Goal: Task Accomplishment & Management: Use online tool/utility

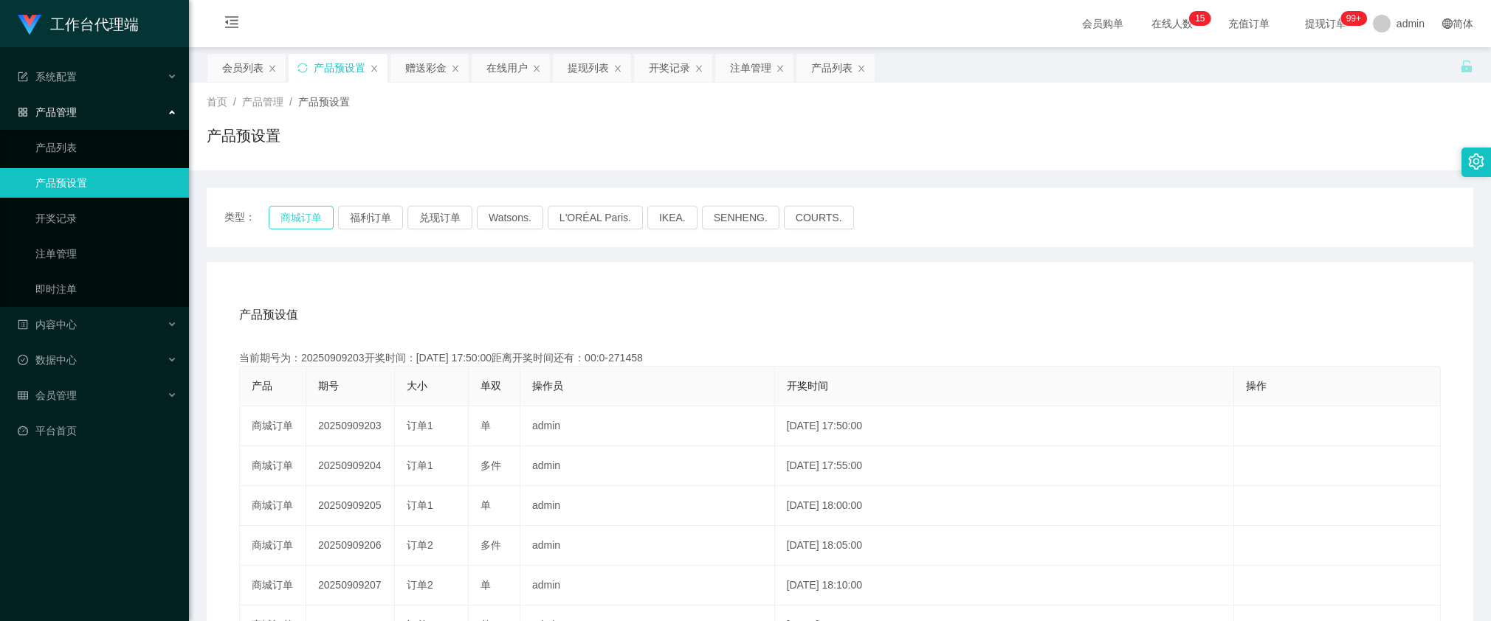
click at [290, 216] on button "商城订单" at bounding box center [301, 218] width 65 height 24
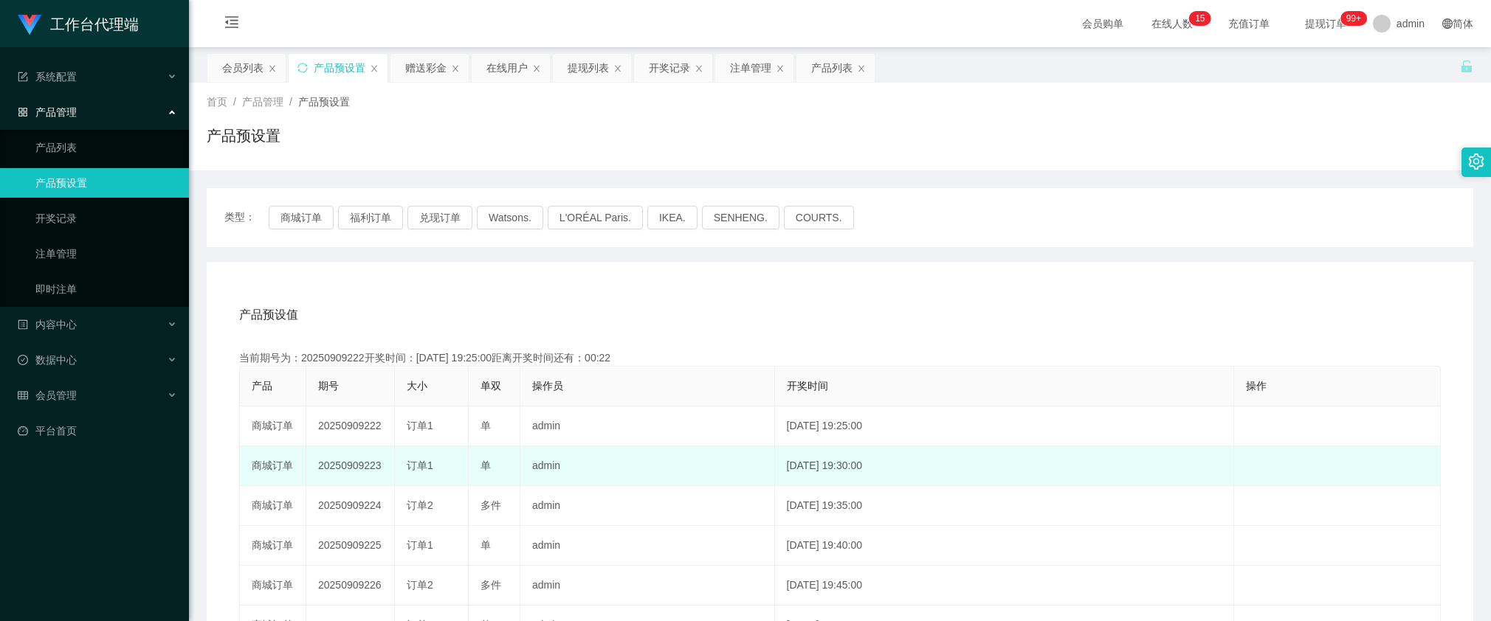
click at [370, 460] on td "20250909223" at bounding box center [350, 467] width 89 height 40
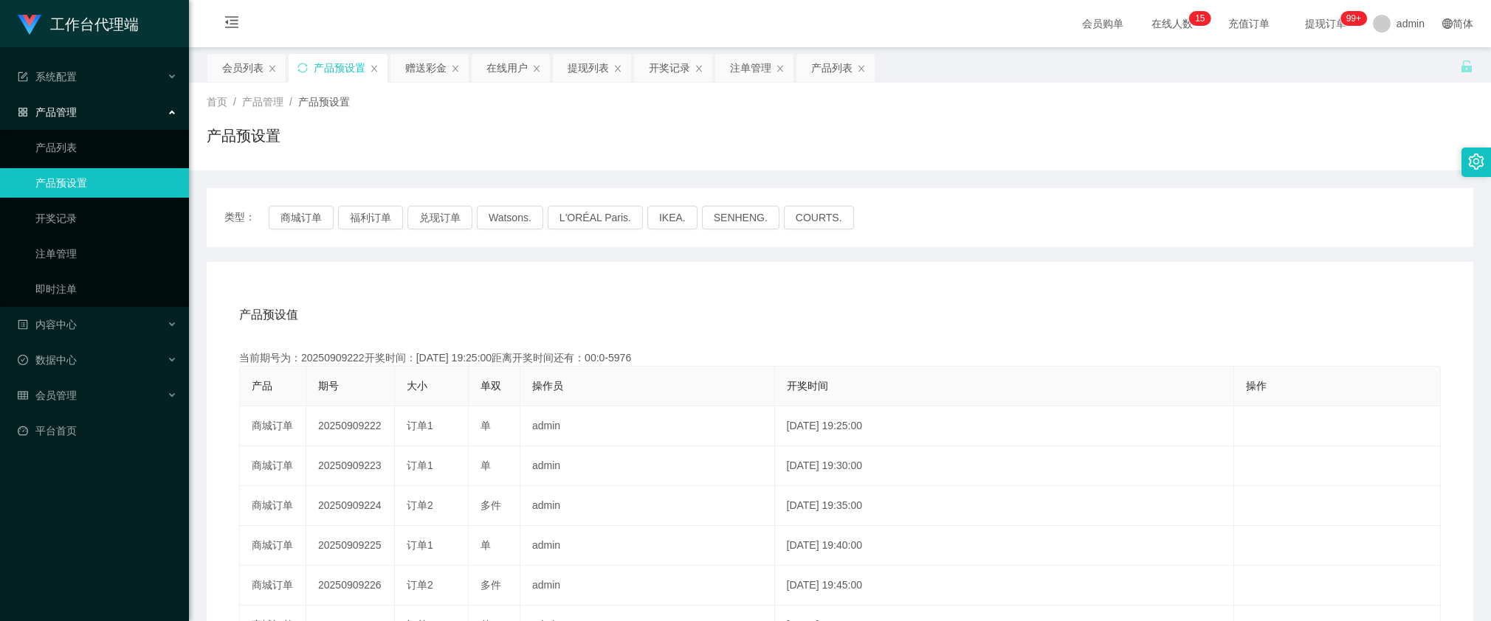
copy td "20250909223"
click at [438, 63] on div "赠送彩金" at bounding box center [425, 68] width 41 height 28
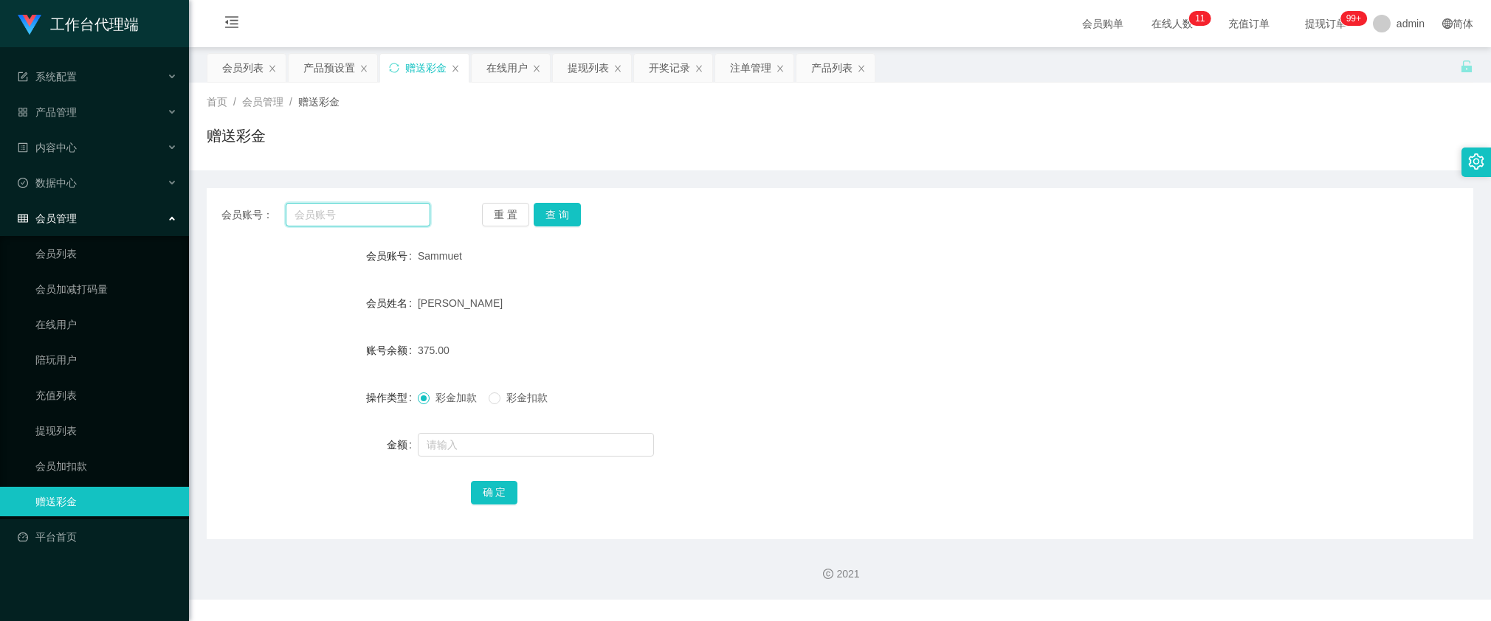
click at [395, 220] on input "text" at bounding box center [358, 215] width 145 height 24
paste input "wuan1122"
type input "wuan1122"
click at [551, 216] on button "查 询" at bounding box center [557, 215] width 47 height 24
click at [465, 441] on input "text" at bounding box center [536, 445] width 236 height 24
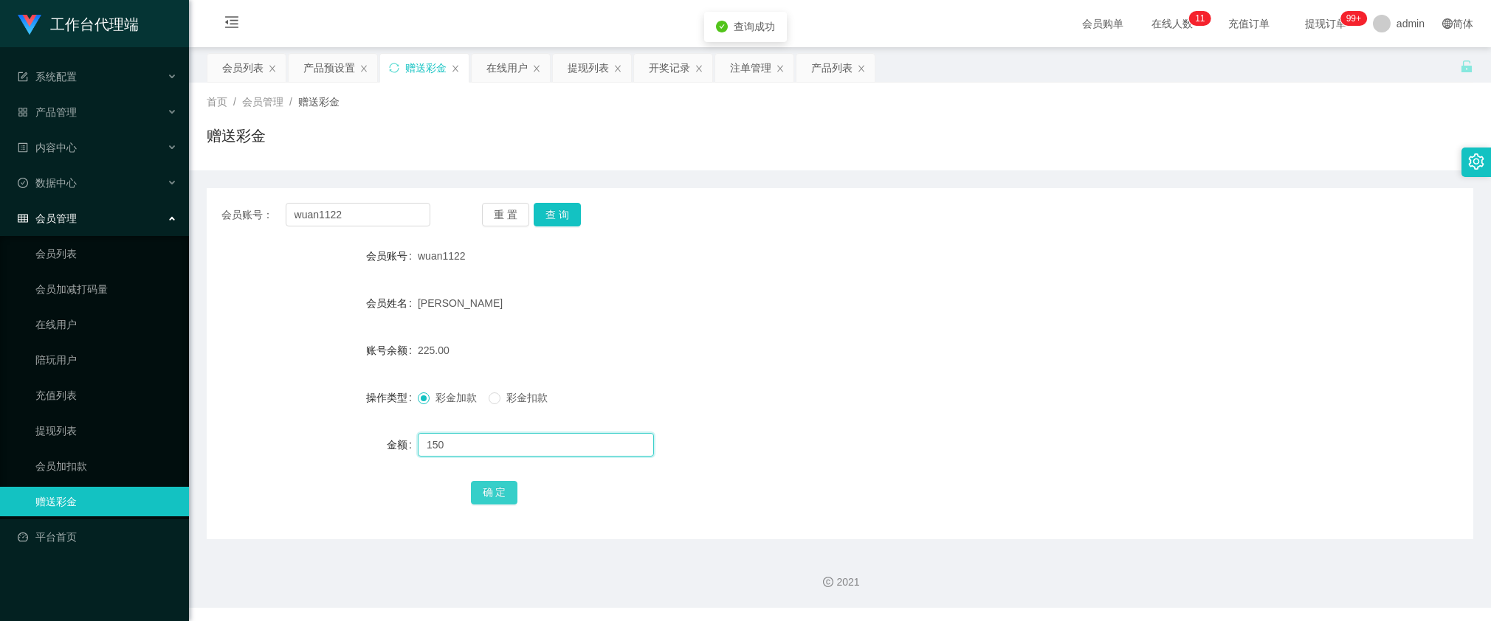
type input "150"
click at [485, 493] on button "确 定" at bounding box center [494, 493] width 47 height 24
click at [413, 218] on input "wuan1122" at bounding box center [358, 215] width 145 height 24
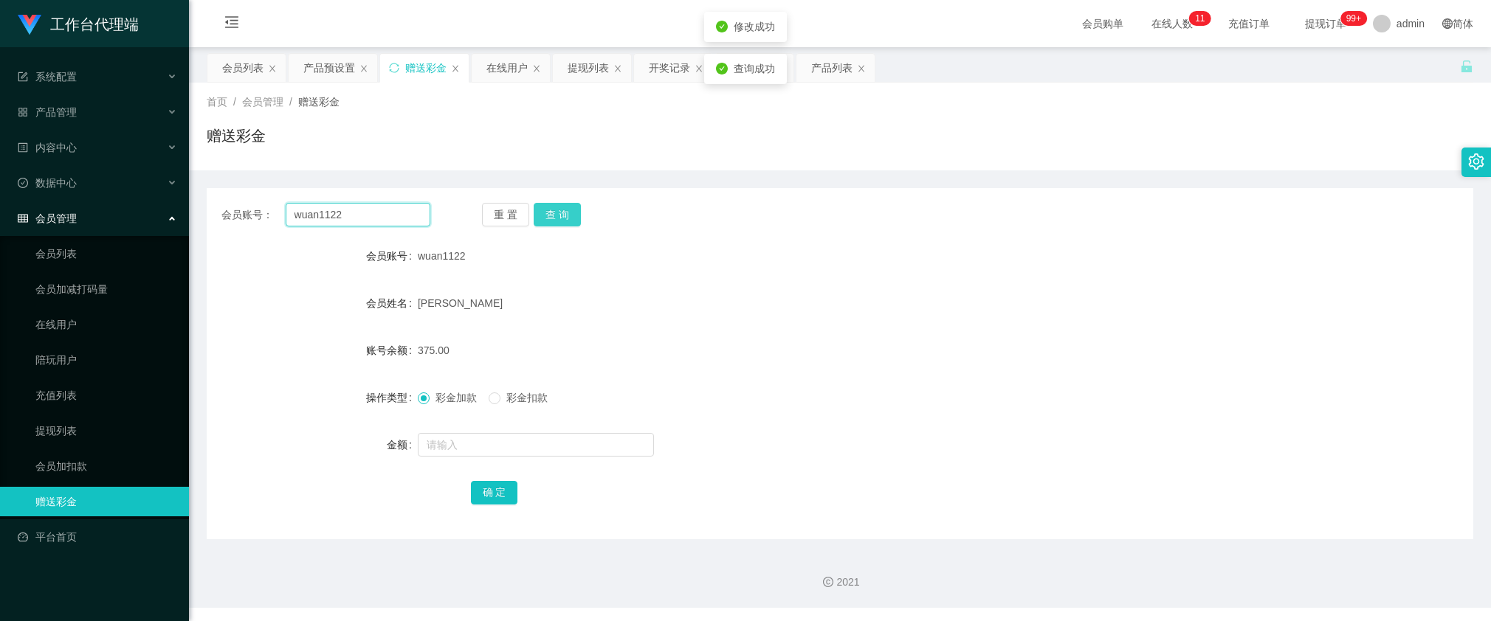
paste input "yydudu"
type input "yydudu"
drag, startPoint x: 552, startPoint y: 216, endPoint x: 520, endPoint y: 356, distance: 144.5
click at [552, 216] on button "查 询" at bounding box center [557, 215] width 47 height 24
click at [487, 448] on input "text" at bounding box center [536, 445] width 236 height 24
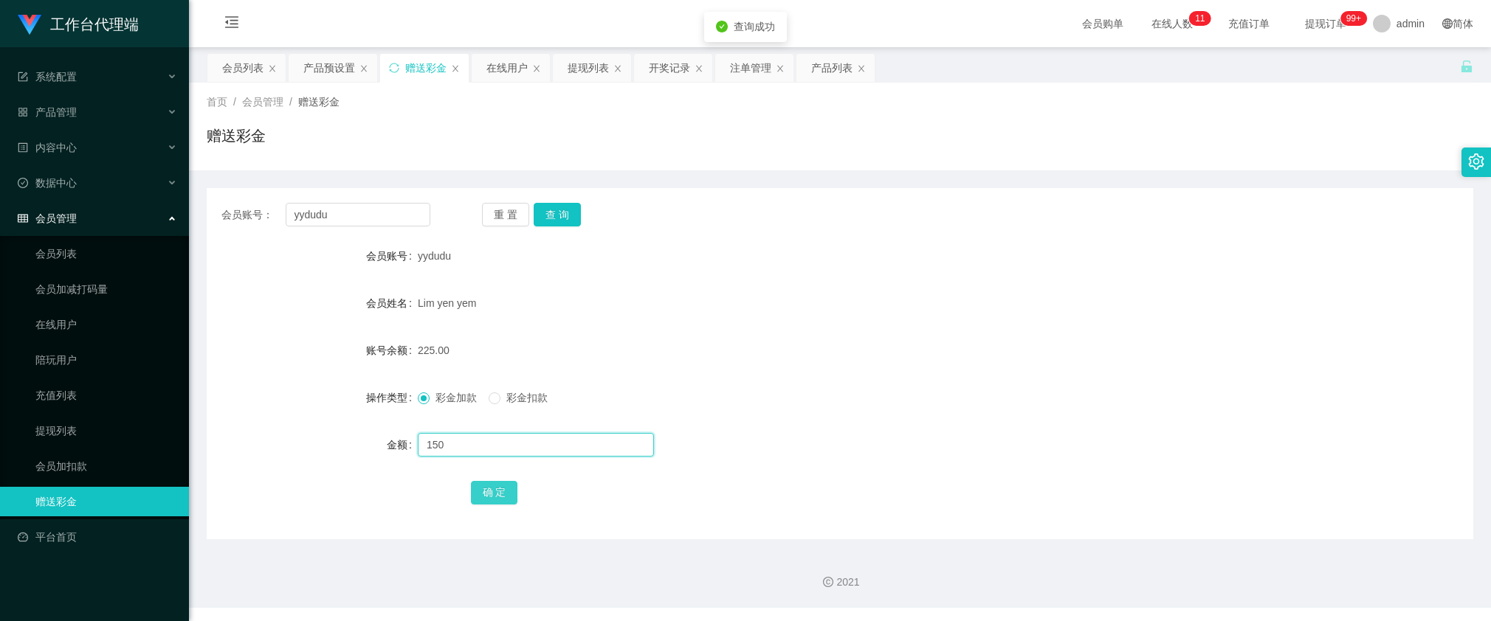
type input "150"
click at [489, 494] on button "确 定" at bounding box center [494, 493] width 47 height 24
drag, startPoint x: 362, startPoint y: 223, endPoint x: 488, endPoint y: 227, distance: 126.3
click at [362, 223] on input "yydudu" at bounding box center [358, 215] width 145 height 24
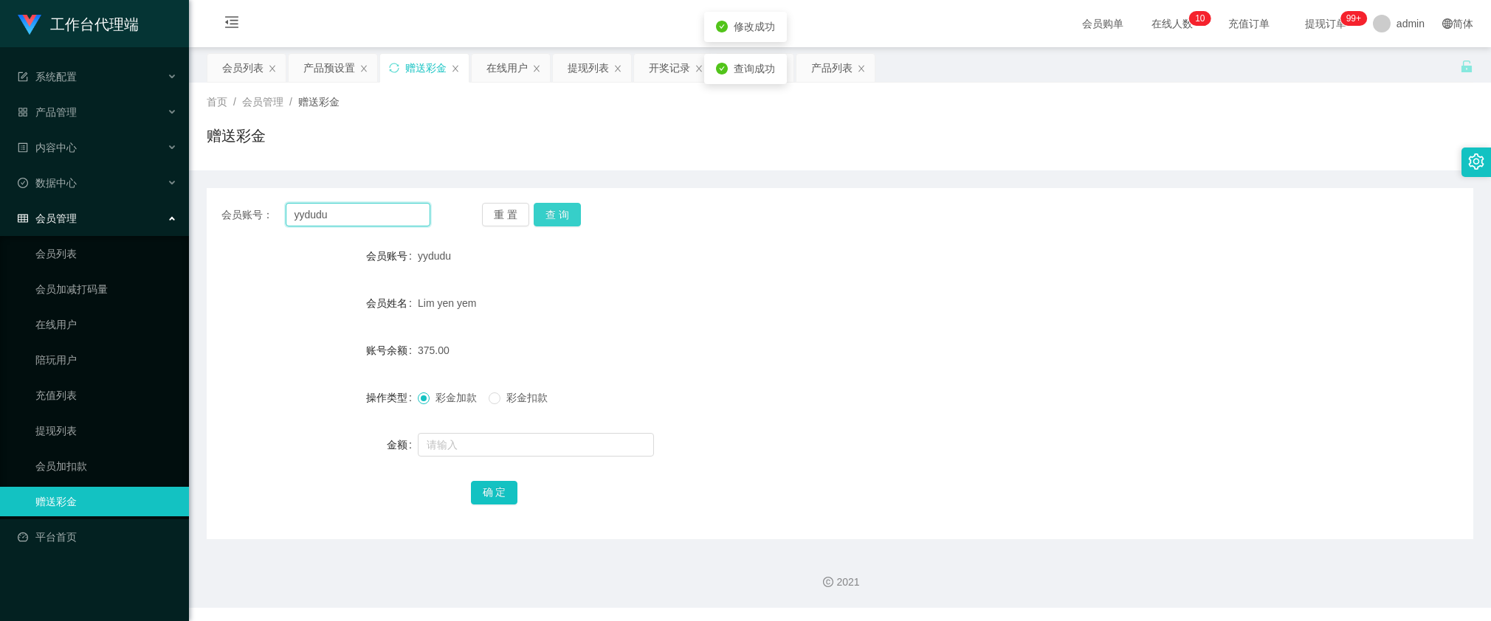
paste input "98557597"
type input "98557597"
click at [550, 214] on button "查 询" at bounding box center [557, 215] width 47 height 24
drag, startPoint x: 500, startPoint y: 436, endPoint x: 492, endPoint y: 444, distance: 11.0
click at [500, 436] on input "text" at bounding box center [536, 445] width 236 height 24
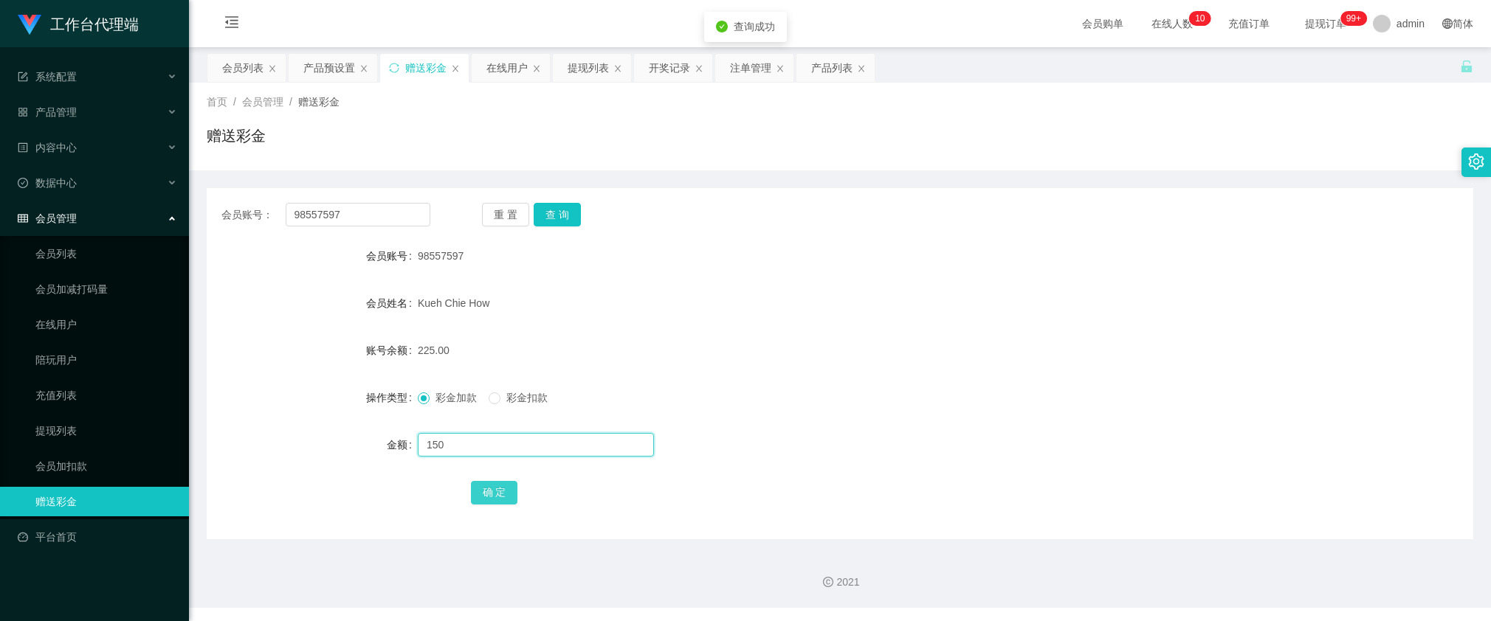
type input "150"
click at [497, 495] on button "确 定" at bounding box center [494, 493] width 47 height 24
click at [1152, 374] on form "会员账号 98557597 会员姓名 [PERSON_NAME] How 账号余额 375.00 操作类型 彩金加款 彩金扣款 金额 确 定" at bounding box center [840, 374] width 1266 height 266
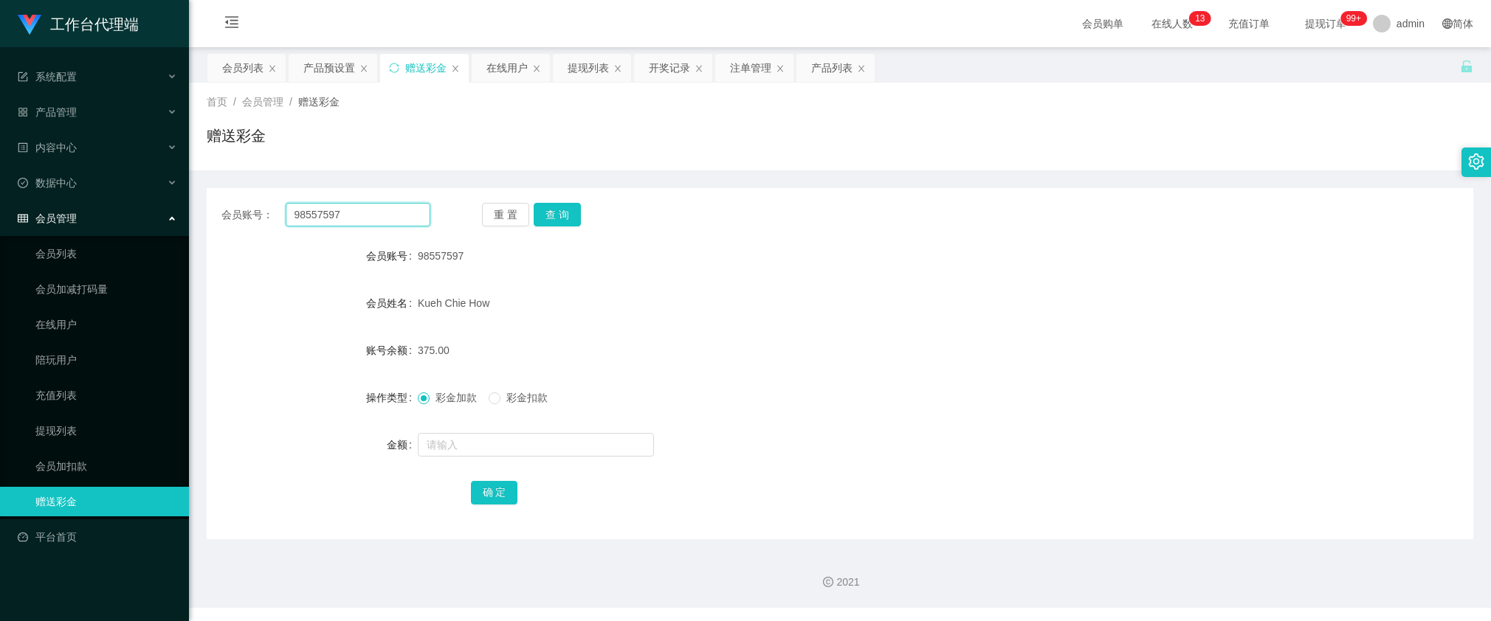
click at [396, 218] on input "98557597" at bounding box center [358, 215] width 145 height 24
paste input "wuan1122"
type input "wuan1122"
click at [554, 213] on button "查 询" at bounding box center [557, 215] width 47 height 24
click at [514, 404] on label "彩金扣款" at bounding box center [521, 397] width 65 height 15
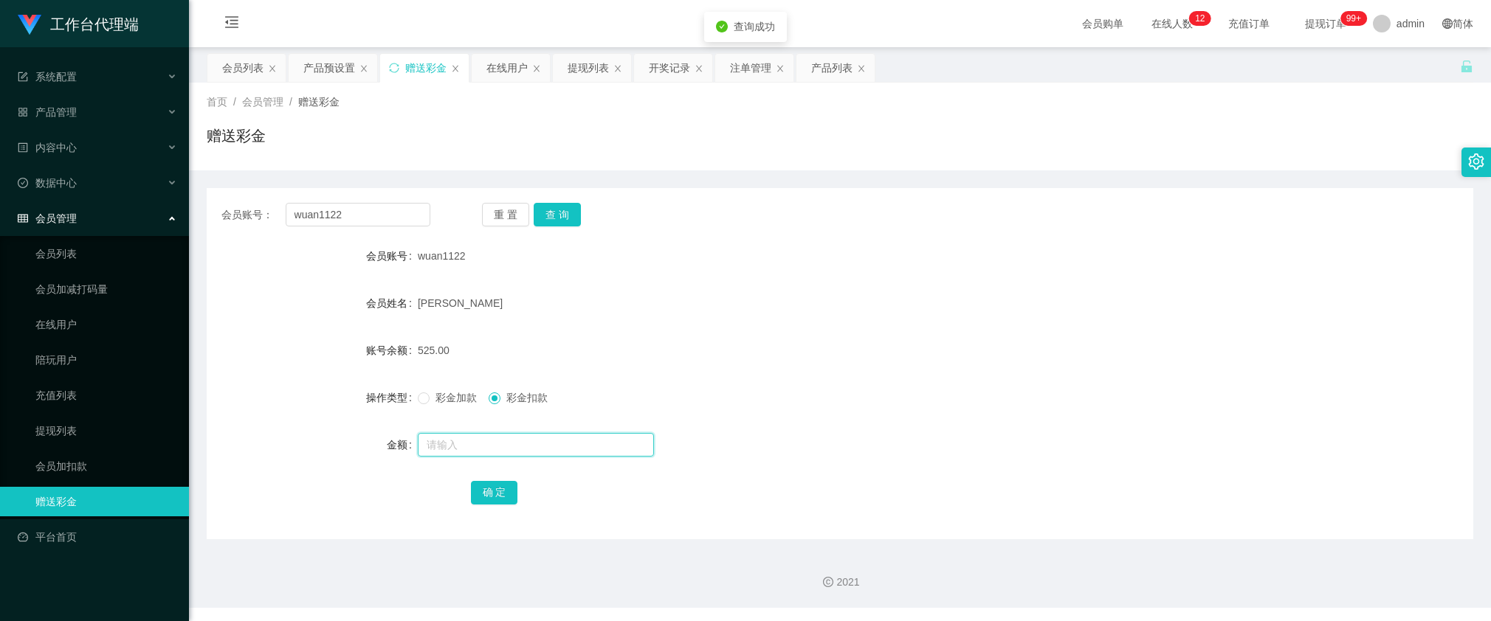
click at [487, 447] on input "text" at bounding box center [536, 445] width 236 height 24
type input "150"
click at [499, 492] on button "确 定" at bounding box center [494, 493] width 47 height 24
drag, startPoint x: 496, startPoint y: 174, endPoint x: 435, endPoint y: 196, distance: 64.4
click at [495, 174] on div "会员账号： wuan1122 重 置 查 询 会员账号 wuan1122 会员姓名 kwan rong quan 账号余额 375.00 操作类型 彩金加款 …" at bounding box center [840, 354] width 1266 height 369
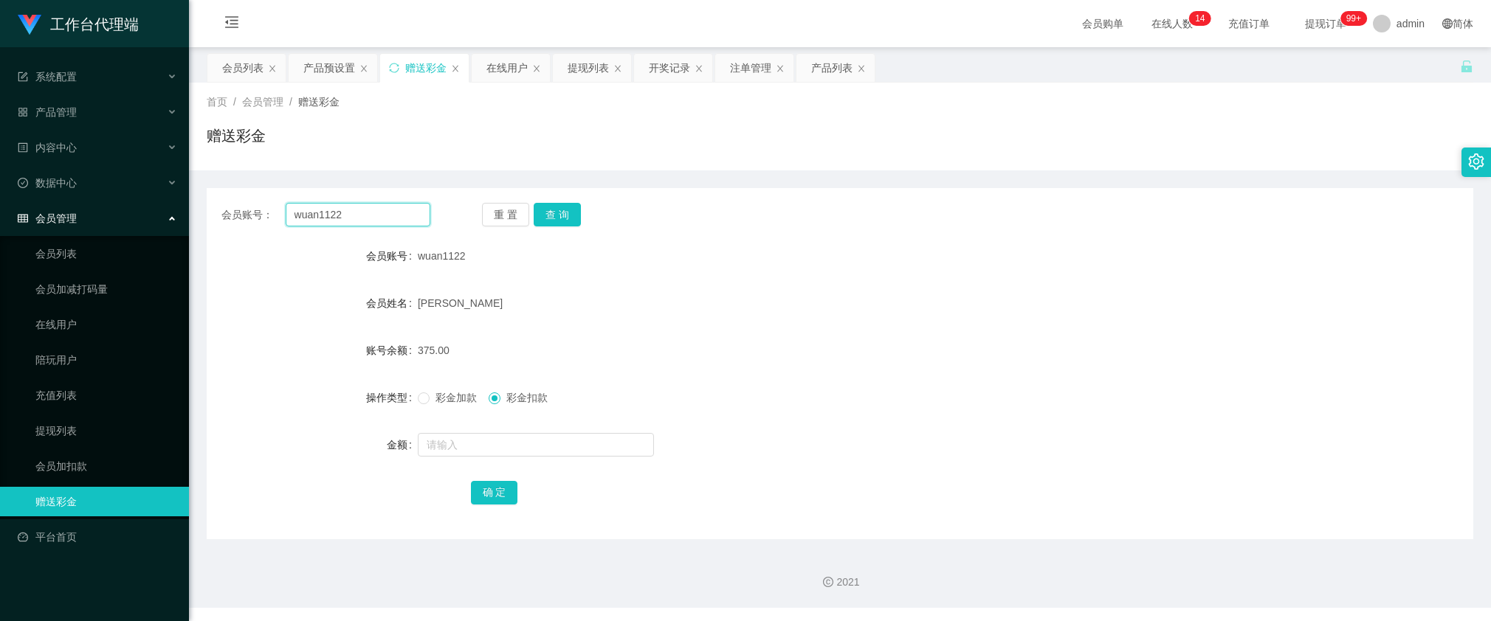
click at [382, 216] on input "wuan1122" at bounding box center [358, 215] width 145 height 24
paste input "yydudu"
type input "yydudu"
click at [537, 210] on button "查 询" at bounding box center [557, 215] width 47 height 24
click at [508, 439] on input "text" at bounding box center [536, 445] width 236 height 24
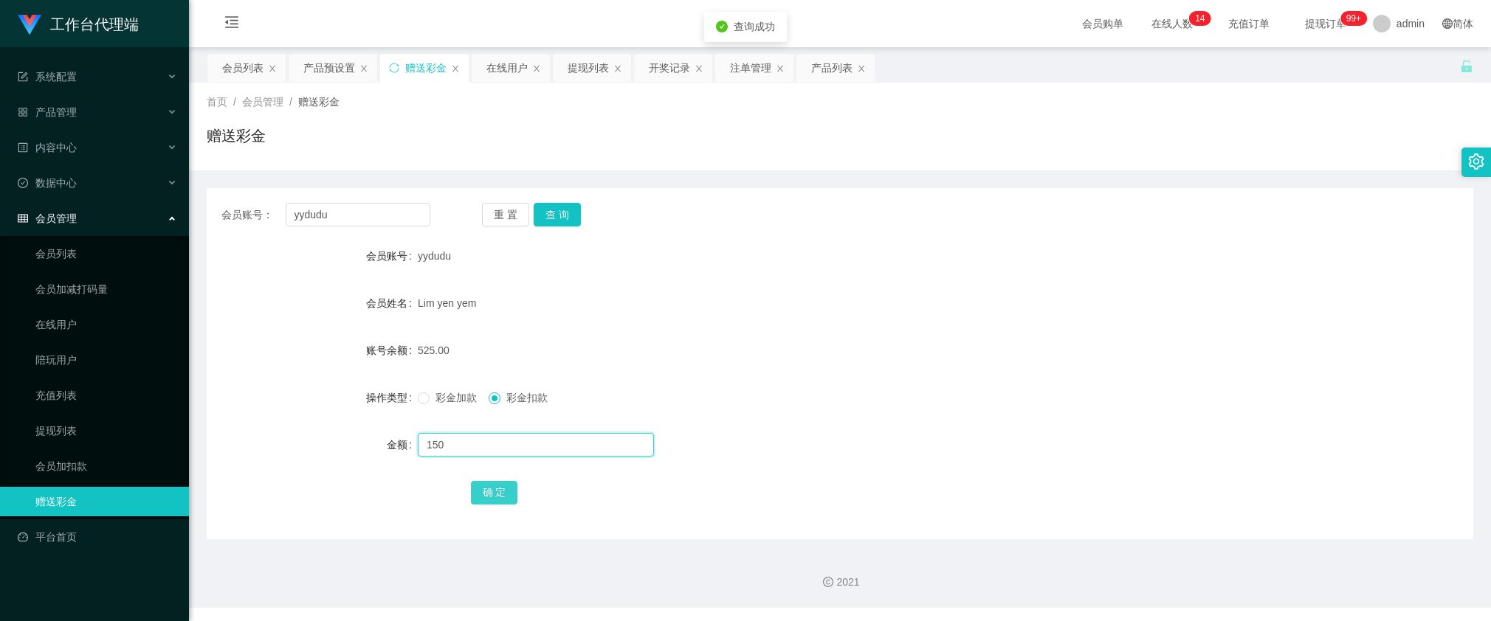
type input "150"
click at [493, 491] on button "确 定" at bounding box center [494, 493] width 47 height 24
drag, startPoint x: 352, startPoint y: 218, endPoint x: 514, endPoint y: 207, distance: 162.0
click at [352, 218] on input "yydudu" at bounding box center [358, 215] width 145 height 24
paste input "98557597"
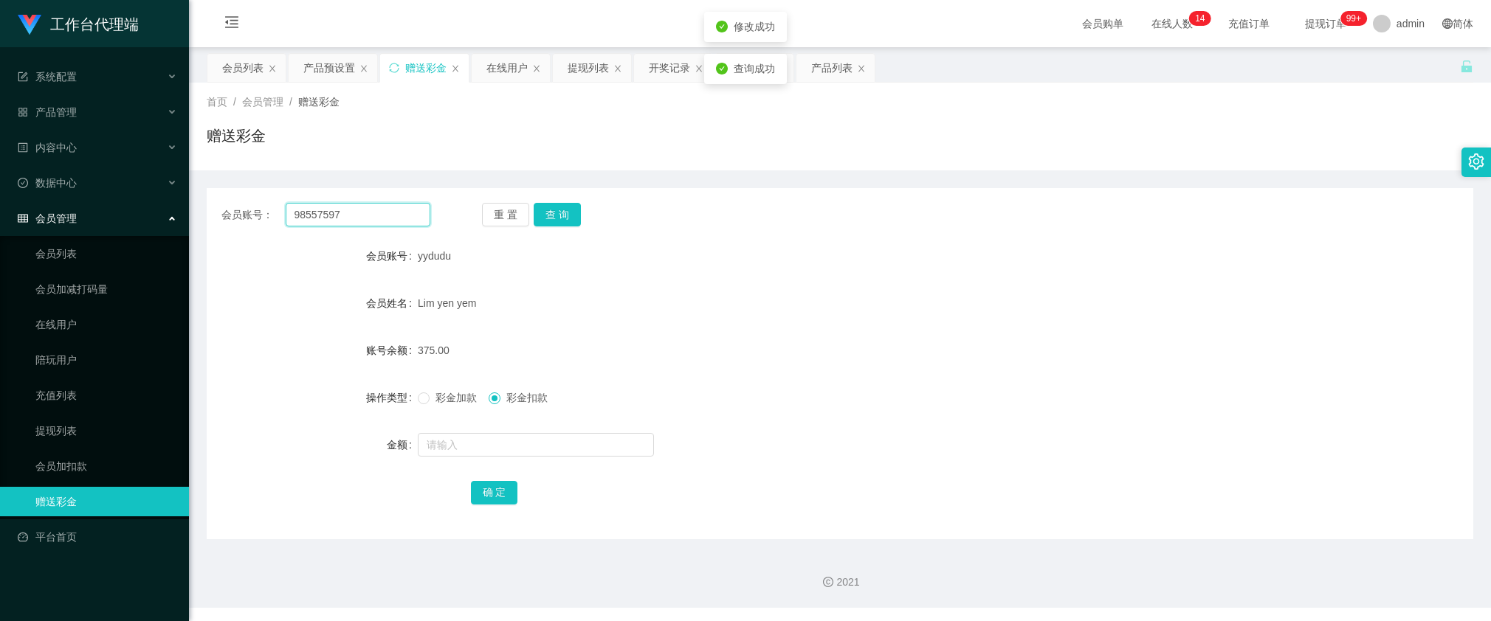
type input "98557597"
click at [556, 214] on button "查 询" at bounding box center [557, 215] width 47 height 24
click at [506, 441] on input "text" at bounding box center [536, 445] width 236 height 24
type input "150"
click at [500, 492] on button "确 定" at bounding box center [494, 493] width 47 height 24
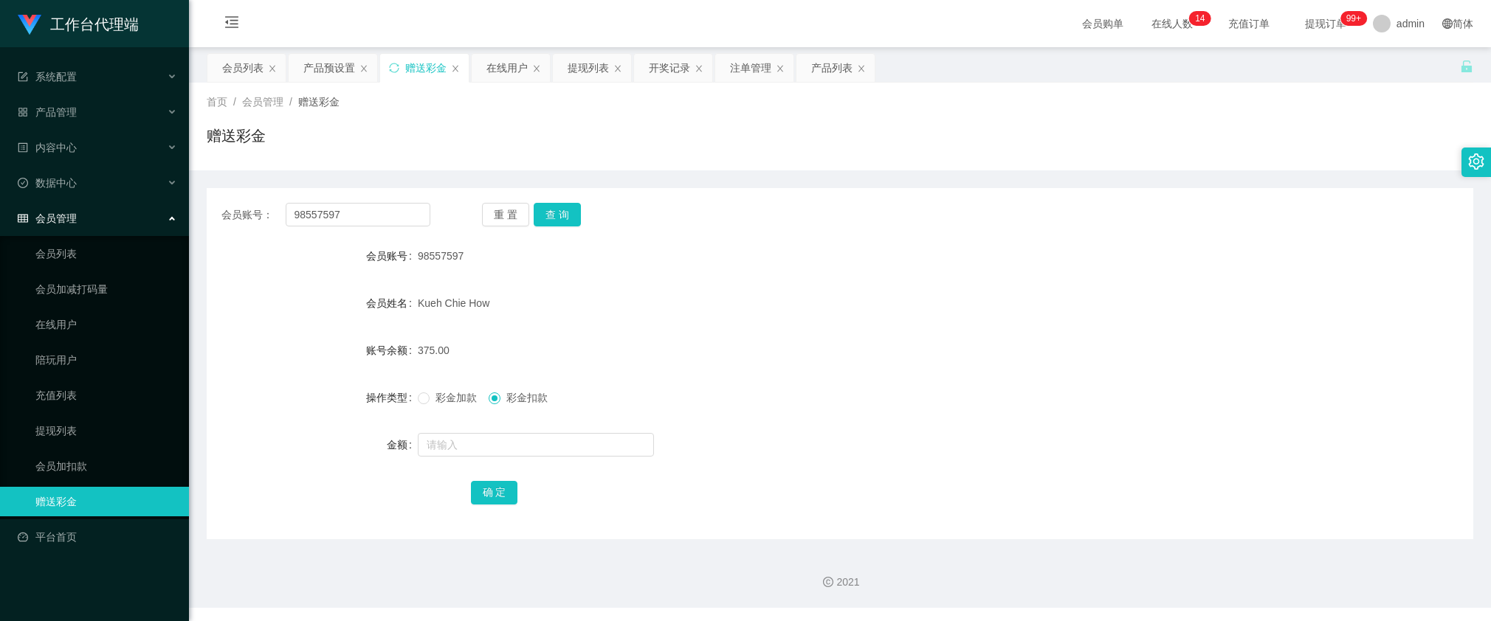
drag, startPoint x: 1434, startPoint y: 252, endPoint x: 1423, endPoint y: 182, distance: 71.0
click at [1436, 252] on div "会员账号 98557597" at bounding box center [840, 256] width 1266 height 30
